Goal: Check status: Check status

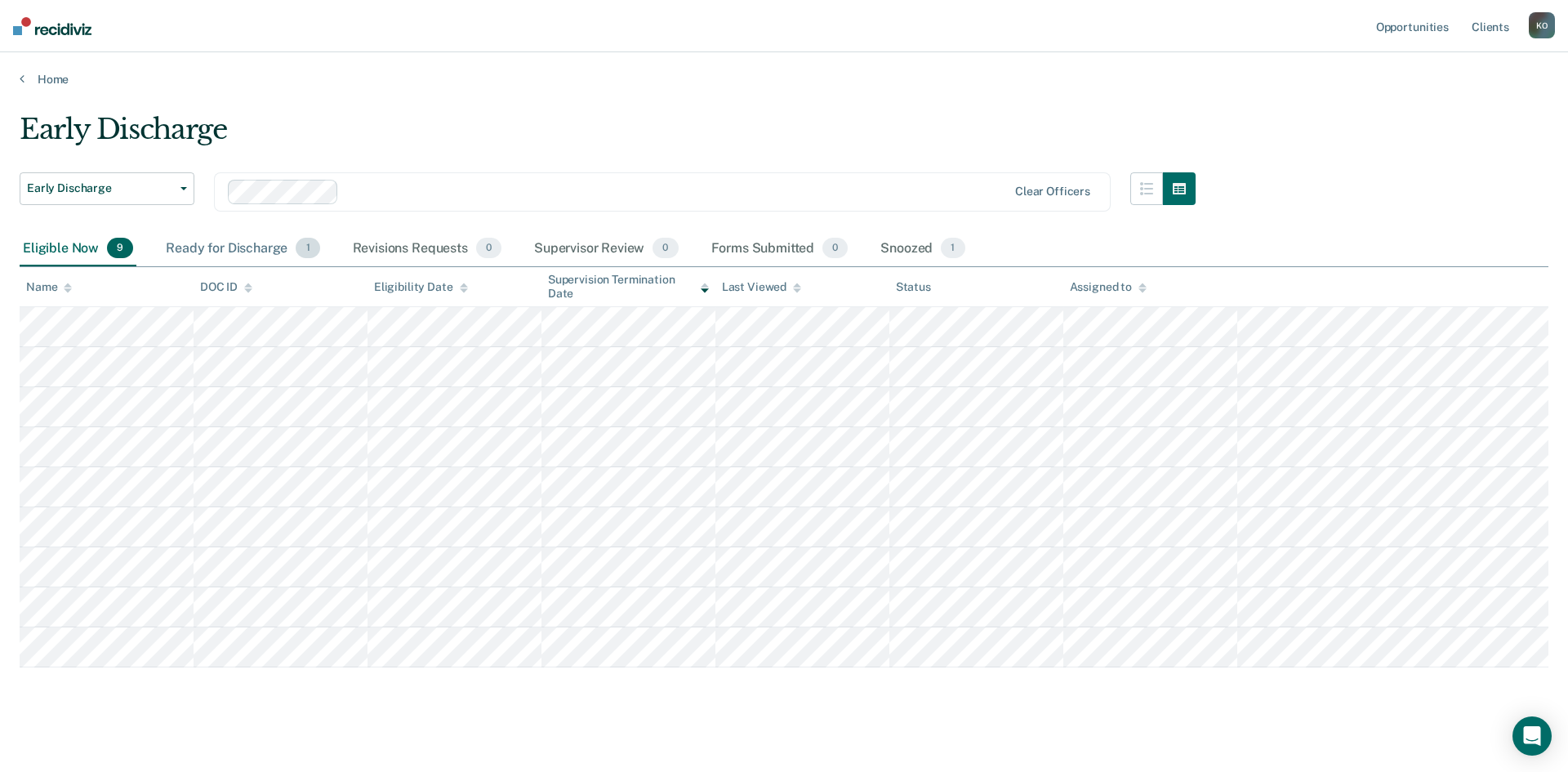
click at [244, 246] on div "Ready for Discharge 1" at bounding box center [243, 249] width 160 height 36
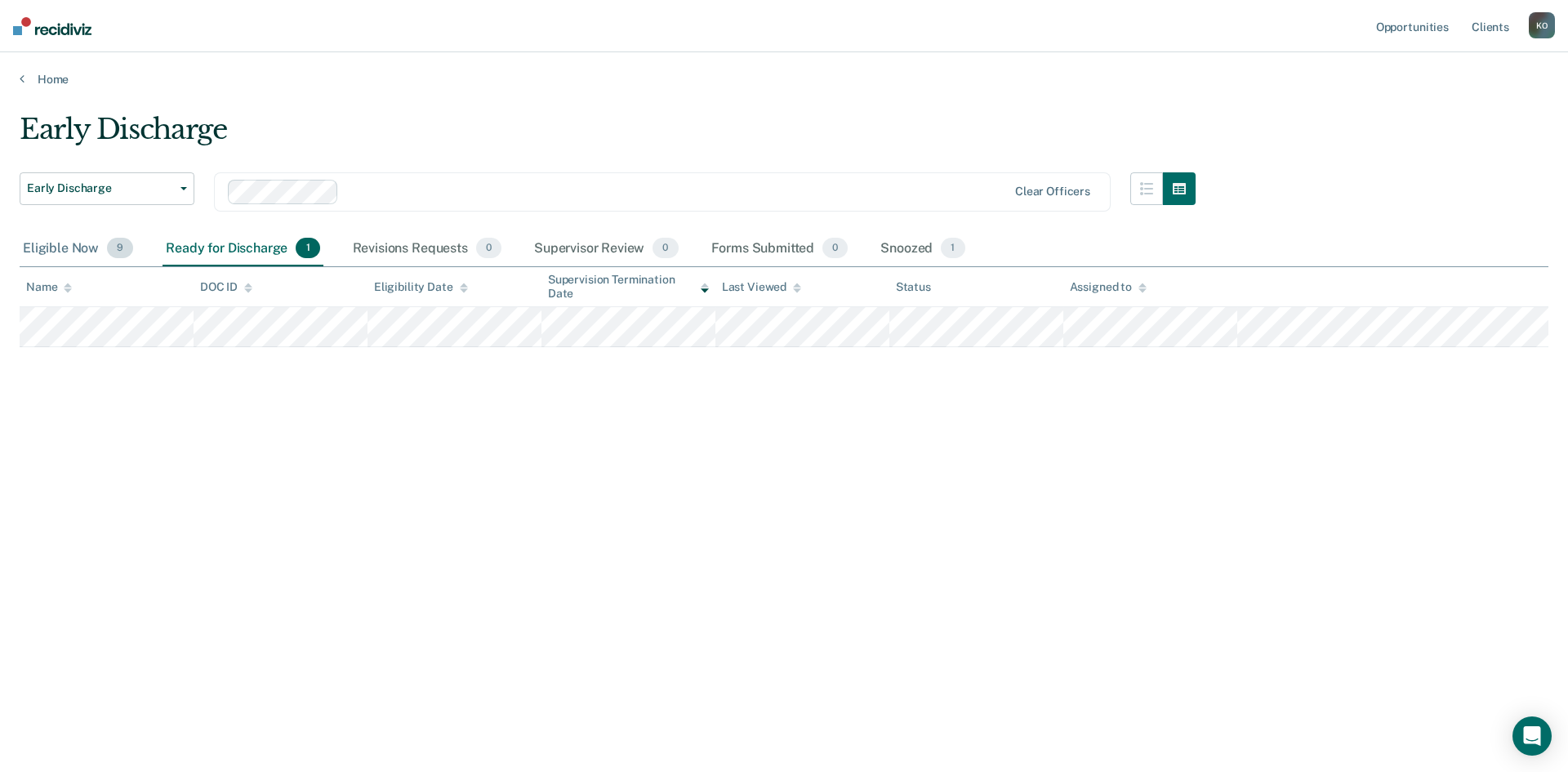
click at [96, 256] on div "Eligible Now 9" at bounding box center [78, 249] width 117 height 36
